Goal: Find contact information: Find contact information

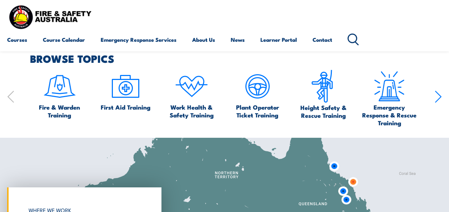
scroll to position [357, 0]
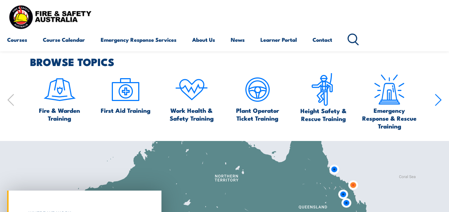
click at [435, 102] on icon "button" at bounding box center [438, 100] width 7 height 14
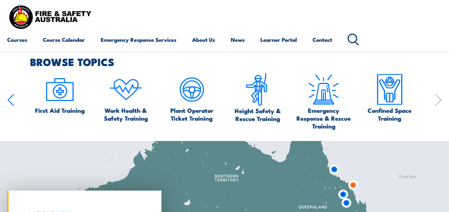
click at [435, 102] on icon "button" at bounding box center [438, 100] width 7 height 14
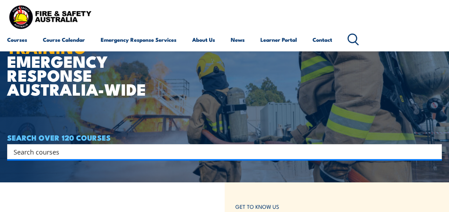
scroll to position [0, 0]
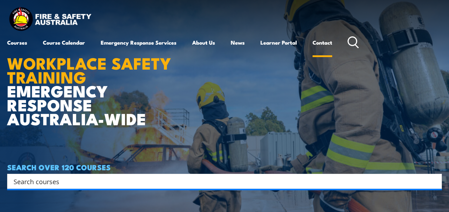
click at [323, 43] on link "Contact" at bounding box center [323, 42] width 20 height 17
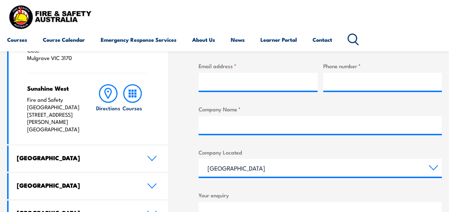
scroll to position [286, 0]
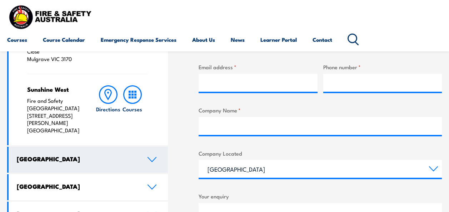
click at [150, 157] on icon at bounding box center [152, 160] width 10 height 6
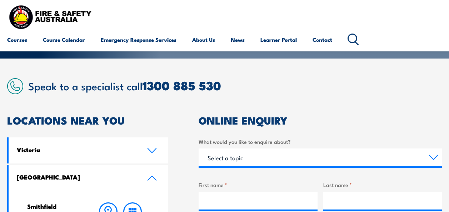
scroll to position [107, 0]
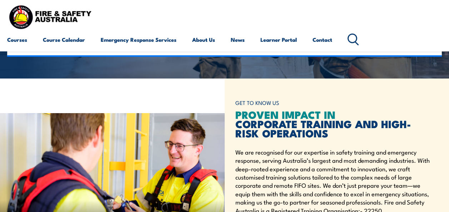
scroll to position [107, 0]
